Goal: Find specific page/section: Find specific page/section

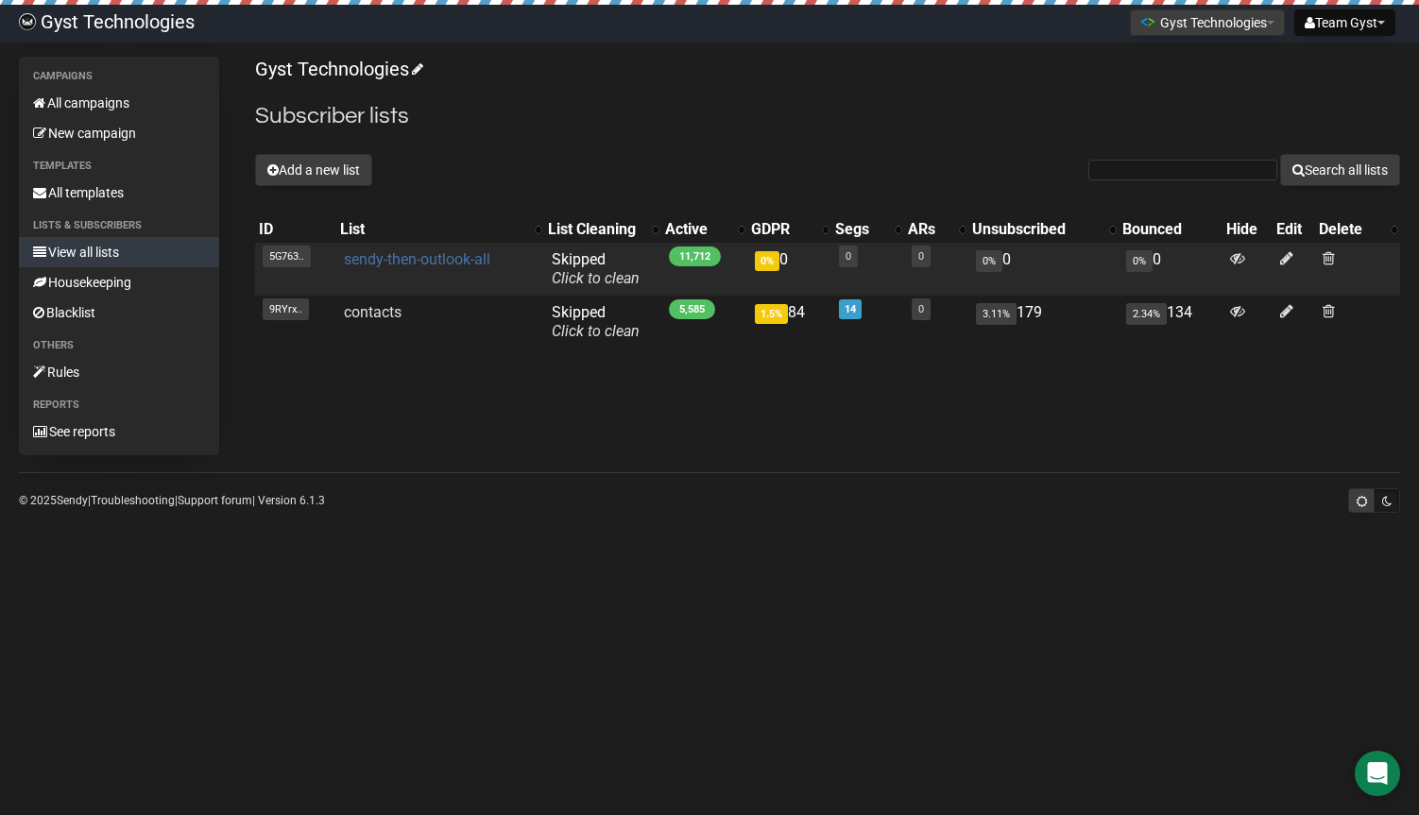
click at [432, 260] on link "sendy-then-outlook-all" at bounding box center [417, 259] width 146 height 18
click at [407, 259] on link "sendy-then-outlook-all" at bounding box center [417, 259] width 146 height 18
